Goal: Information Seeking & Learning: Learn about a topic

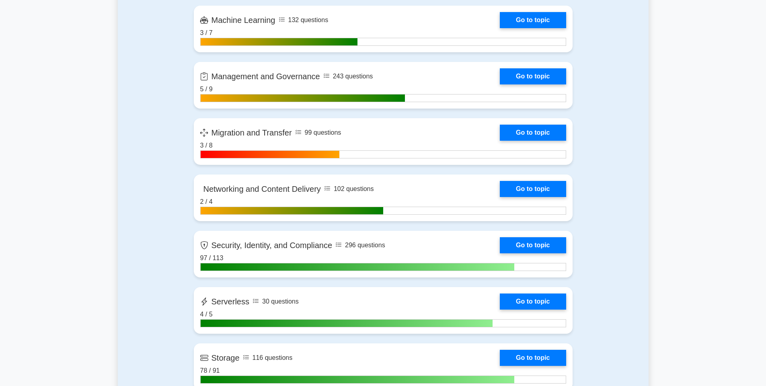
scroll to position [1261, 0]
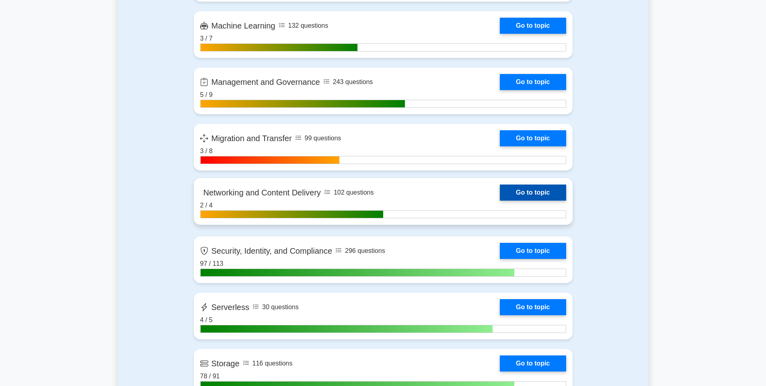
click at [500, 191] on link "Go to topic" at bounding box center [533, 193] width 66 height 16
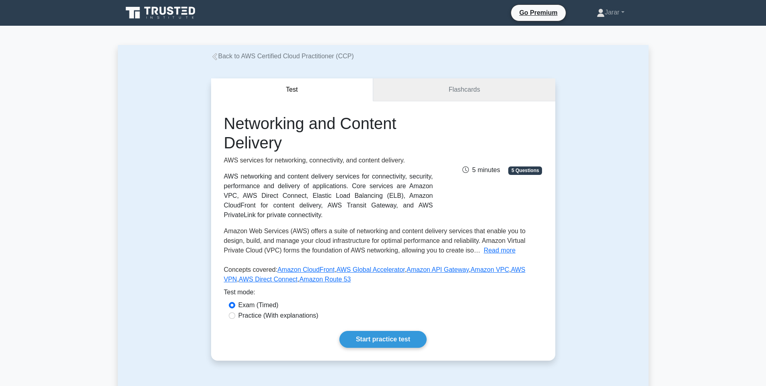
click at [441, 88] on link "Flashcards" at bounding box center [464, 89] width 182 height 23
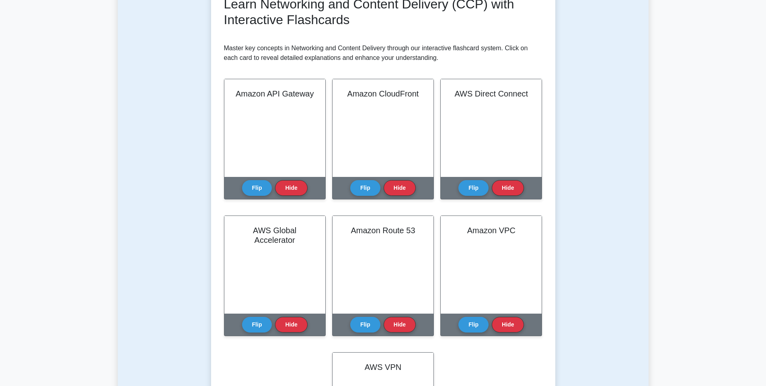
scroll to position [124, 0]
click at [262, 185] on button "Flip" at bounding box center [257, 185] width 30 height 16
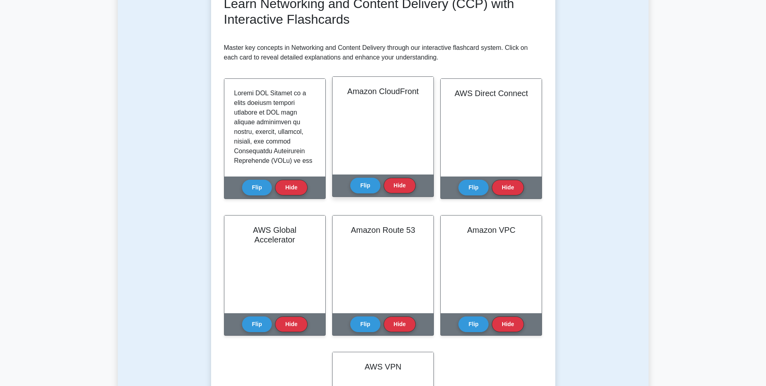
click at [377, 167] on div "Amazon CloudFront" at bounding box center [383, 126] width 101 height 98
